Goal: Information Seeking & Learning: Learn about a topic

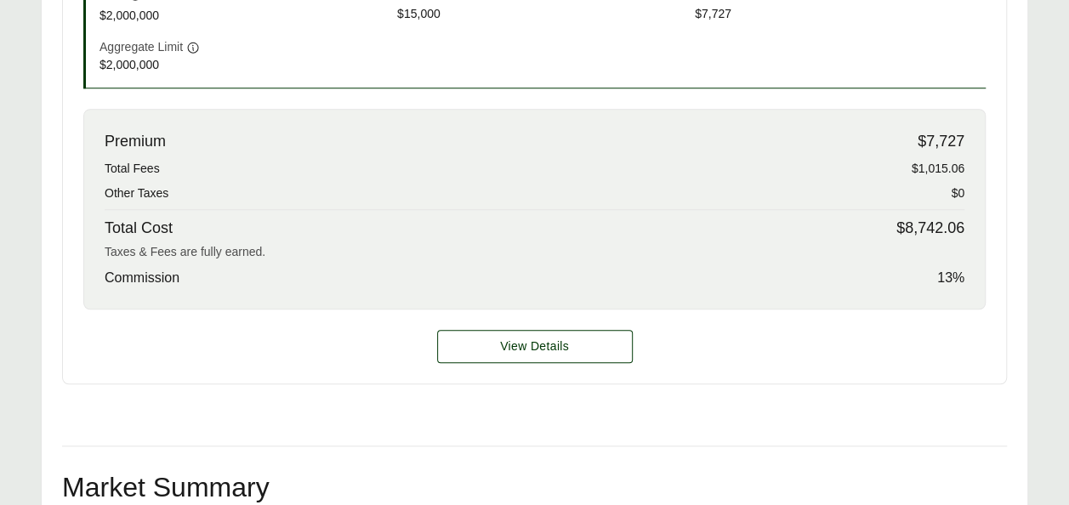
scroll to position [702, 0]
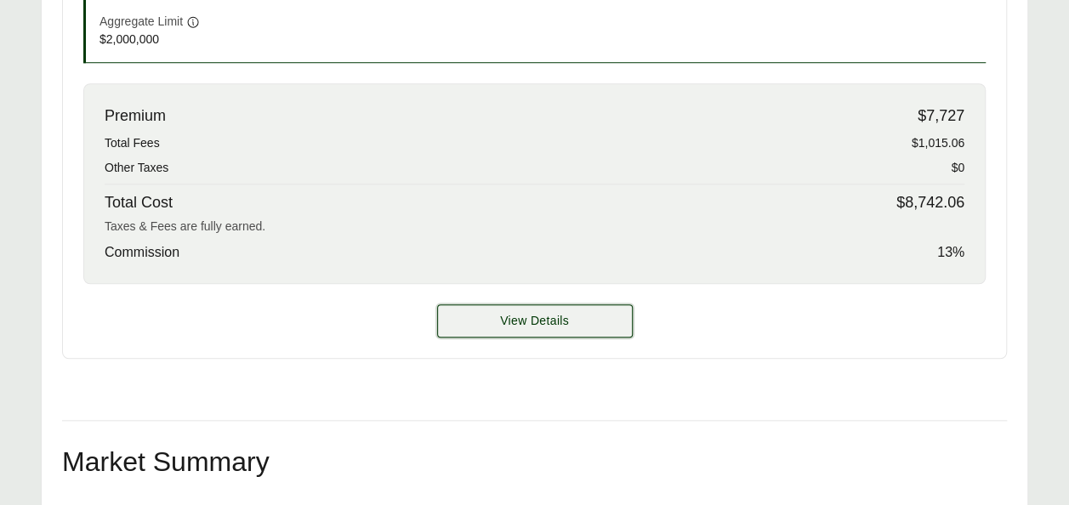
click at [575, 321] on button "View Details" at bounding box center [535, 320] width 196 height 33
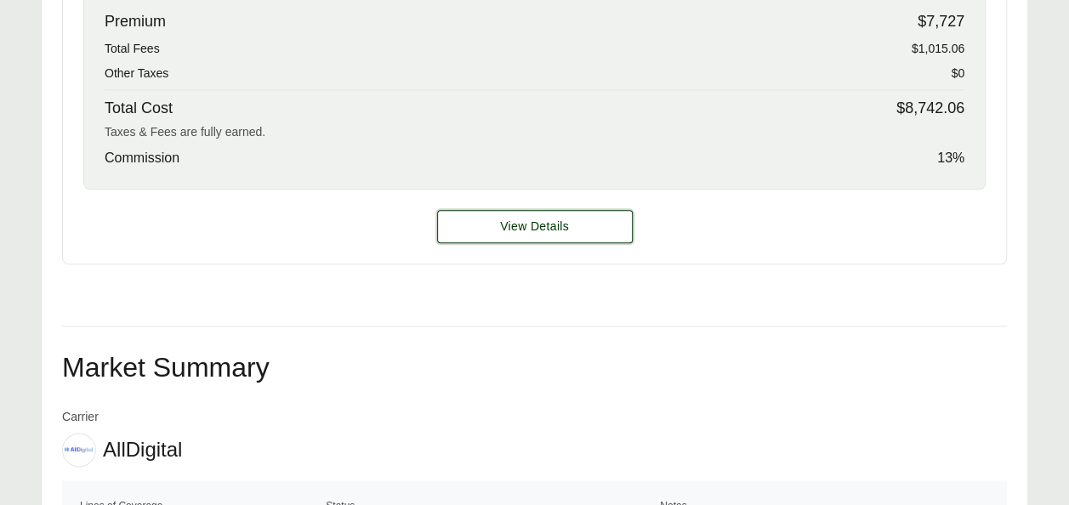
scroll to position [808, 0]
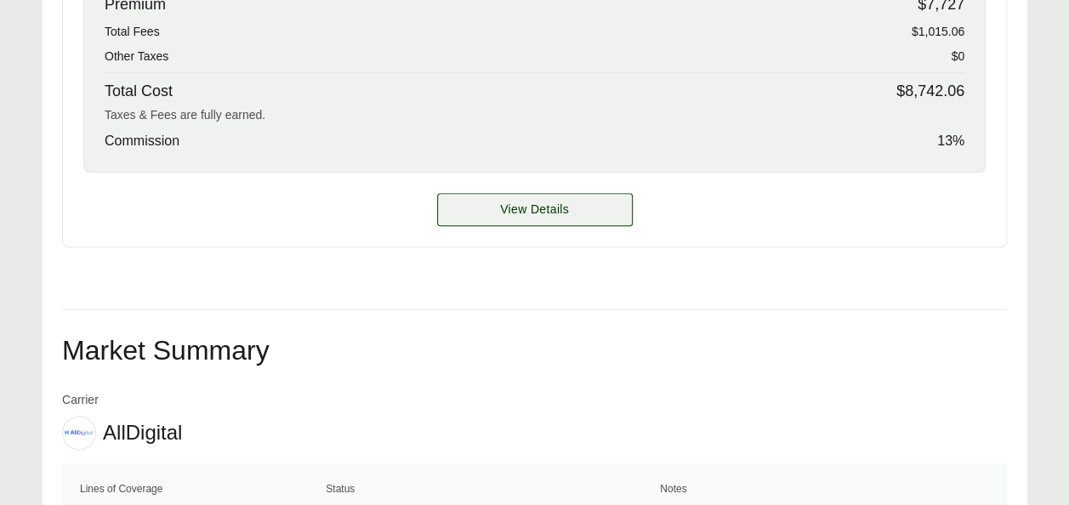
click at [540, 214] on span "View Details" at bounding box center [534, 210] width 69 height 18
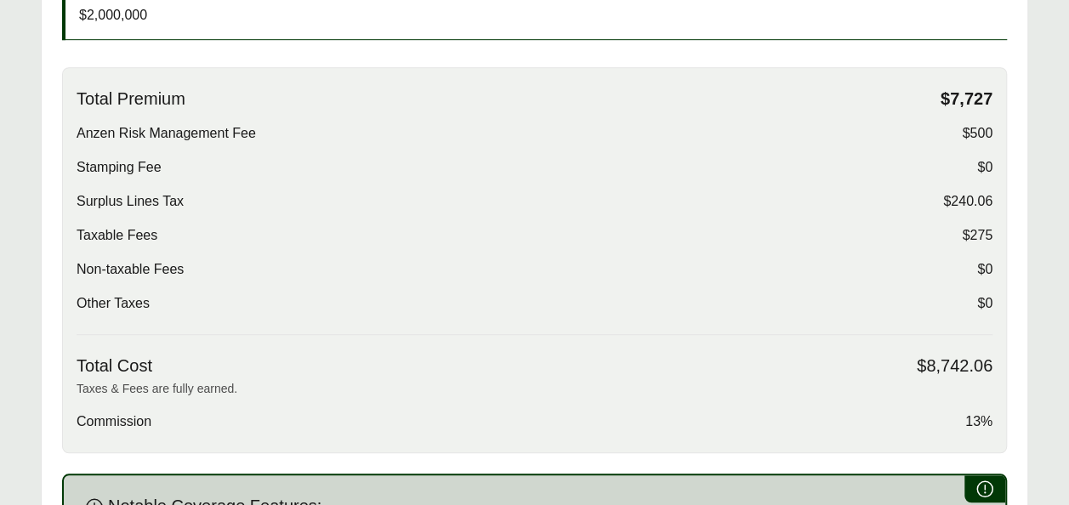
scroll to position [464, 0]
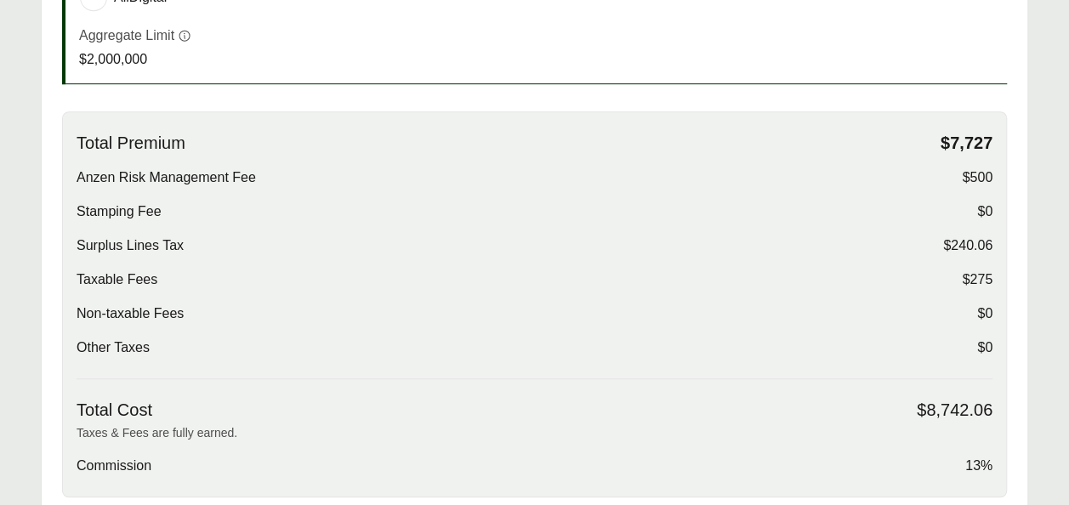
click at [961, 272] on div "Taxable Fees $275" at bounding box center [534, 279] width 915 height 20
